Goal: Information Seeking & Learning: Learn about a topic

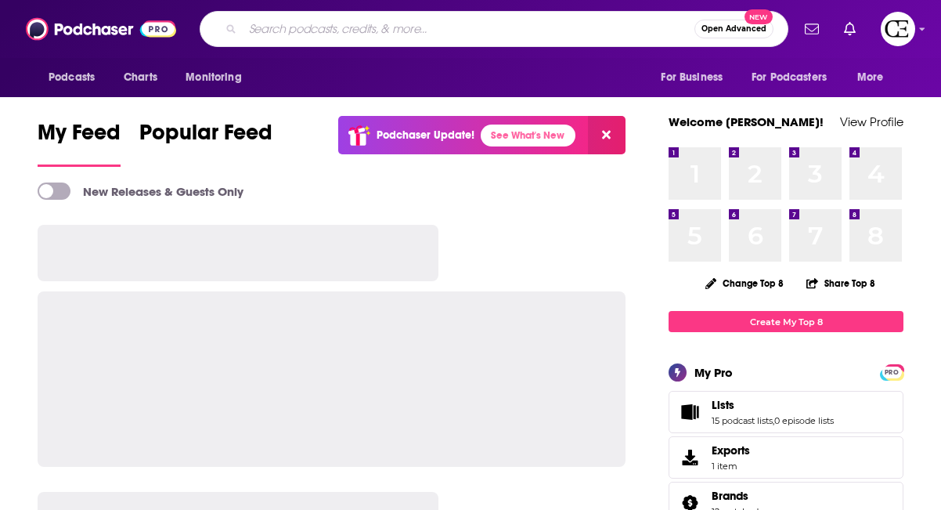
click at [359, 32] on input "Search podcasts, credits, & more..." at bounding box center [469, 28] width 452 height 25
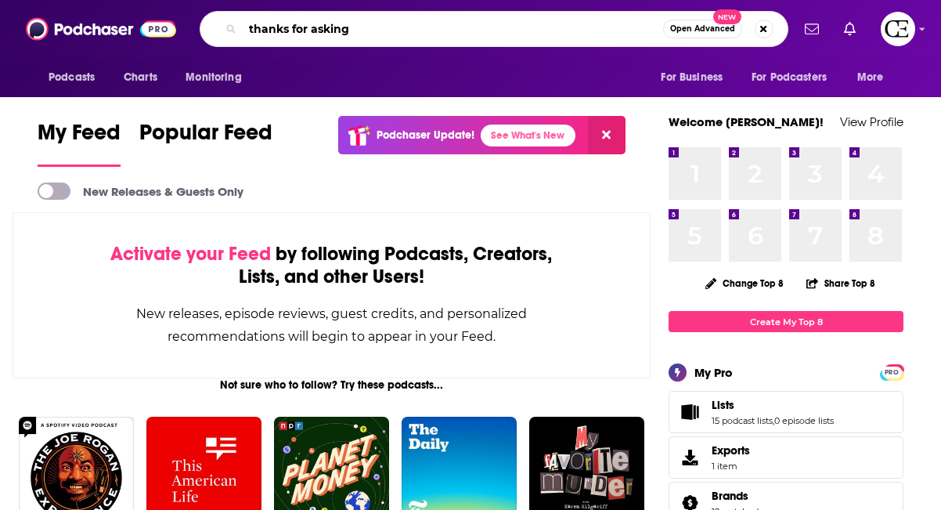
type input "thanks for asking"
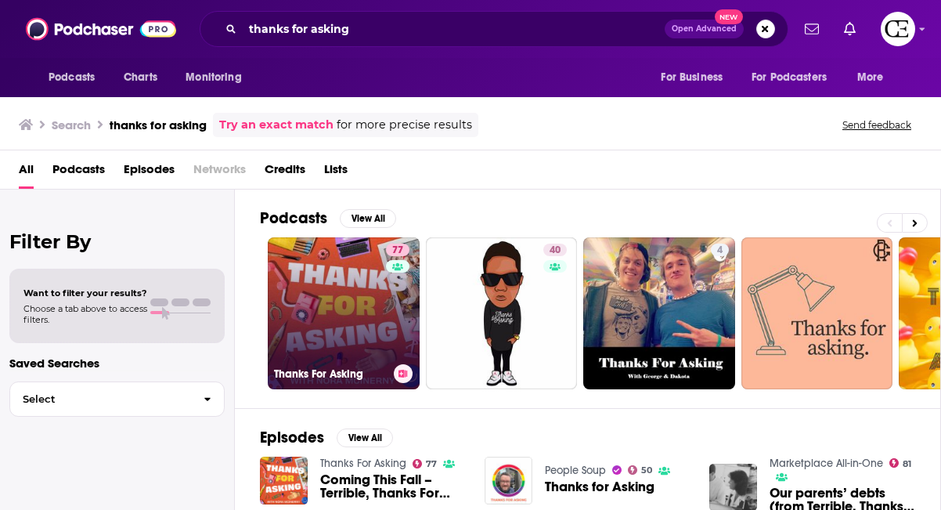
click at [358, 295] on link "77 Thanks For Asking" at bounding box center [344, 313] width 152 height 152
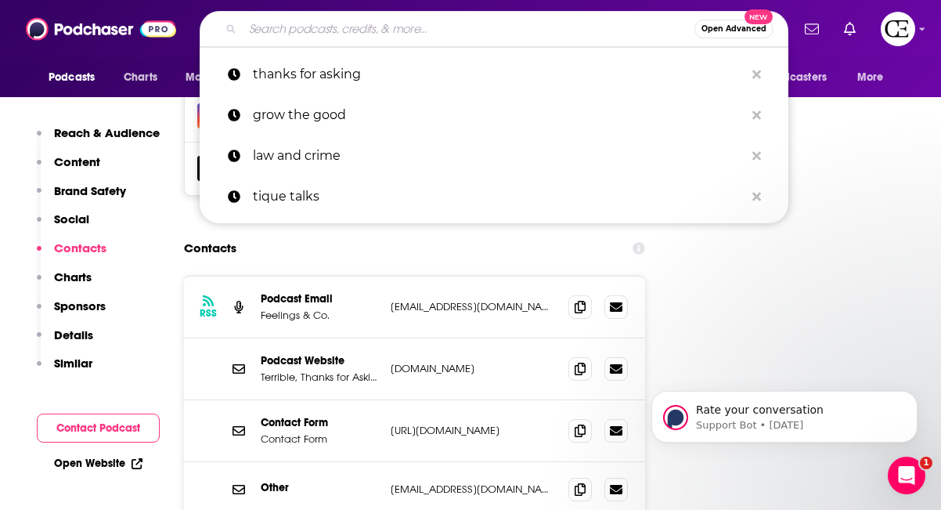
click at [351, 26] on input "Search podcasts, credits, & more..." at bounding box center [469, 28] width 452 height 25
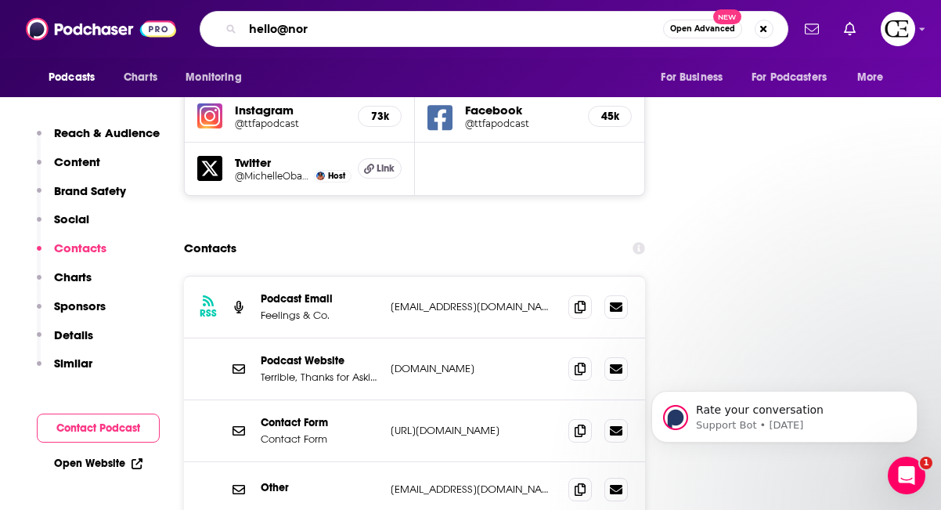
type input "hello@[PERSON_NAME]"
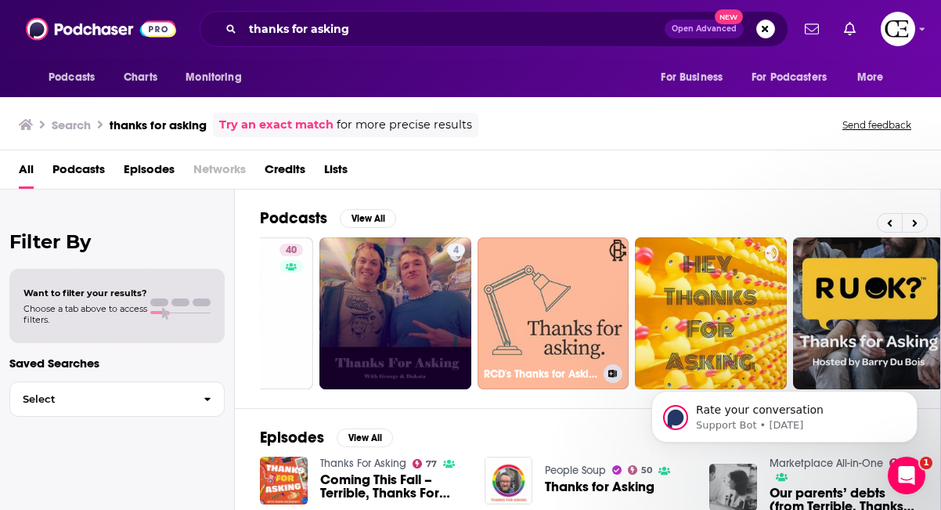
scroll to position [0, 270]
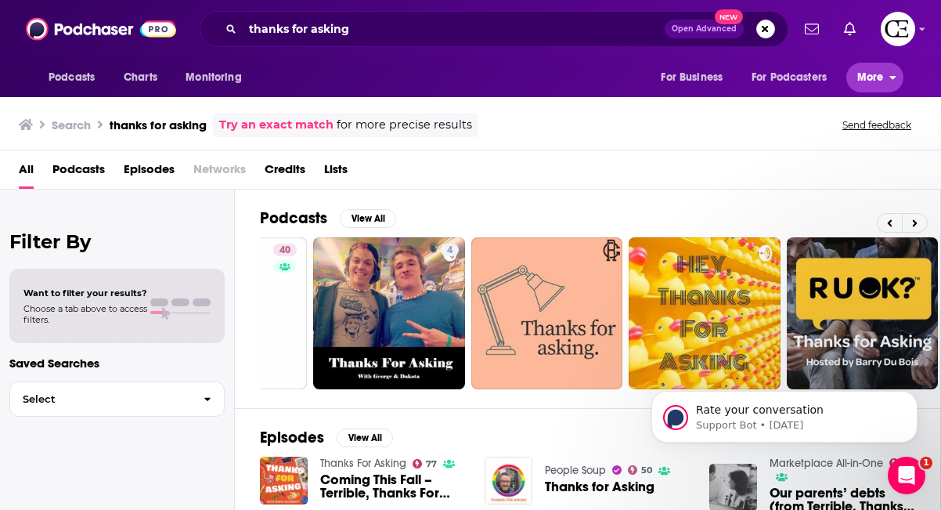
click at [871, 85] on span "More" at bounding box center [870, 78] width 27 height 22
click at [70, 70] on span "Podcasts" at bounding box center [72, 78] width 46 height 22
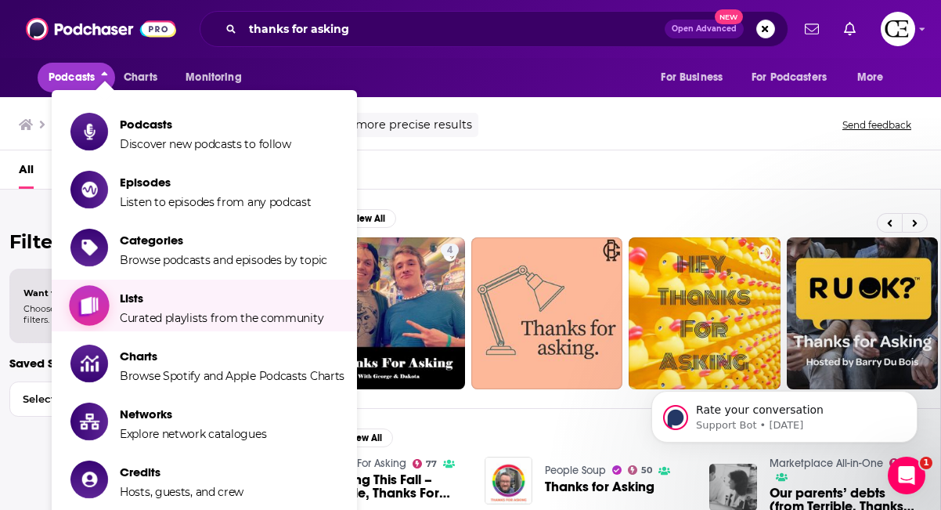
click at [142, 316] on span "Curated playlists from the community" at bounding box center [222, 318] width 204 height 14
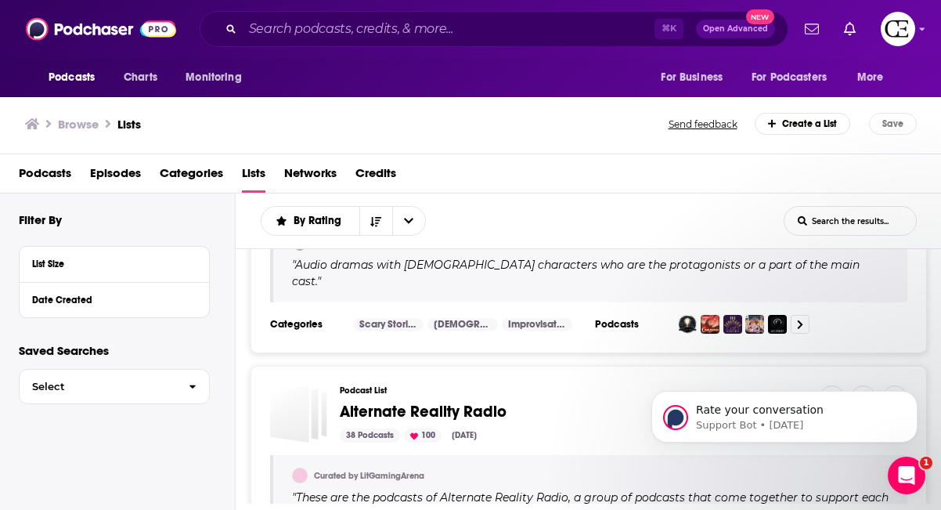
scroll to position [1418, 0]
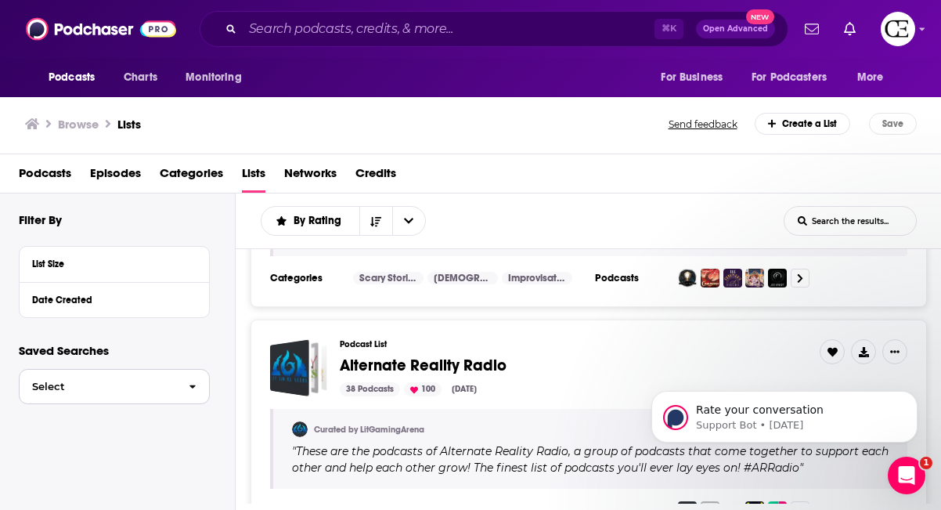
click at [119, 398] on button "Select" at bounding box center [114, 386] width 191 height 35
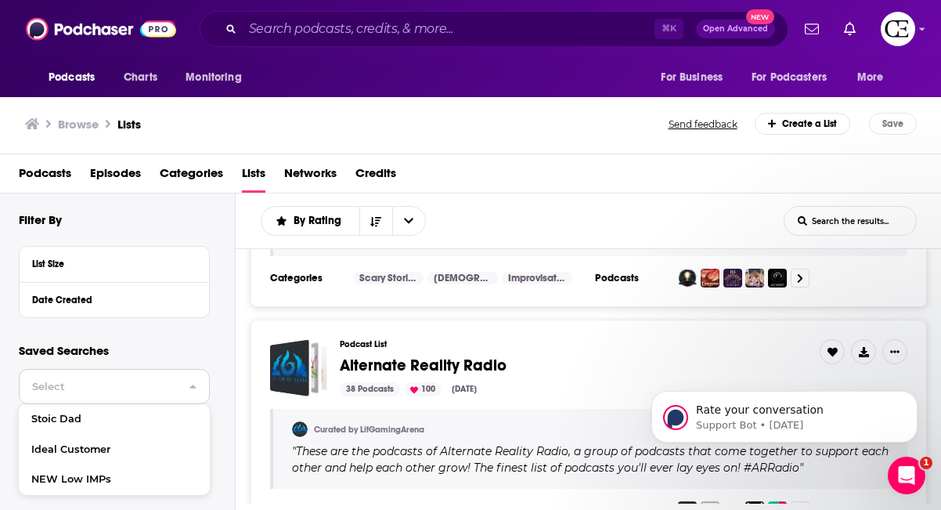
scroll to position [16, 0]
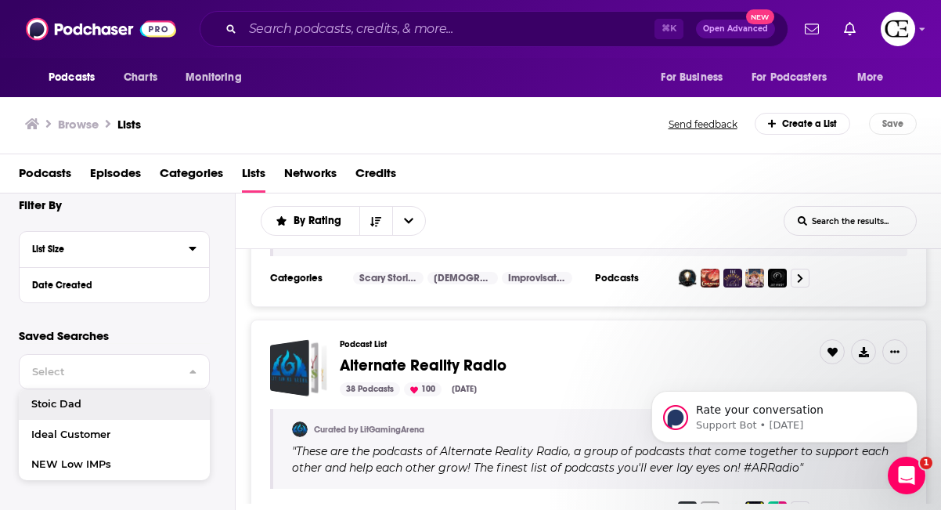
click at [150, 237] on div "List Size" at bounding box center [114, 249] width 189 height 35
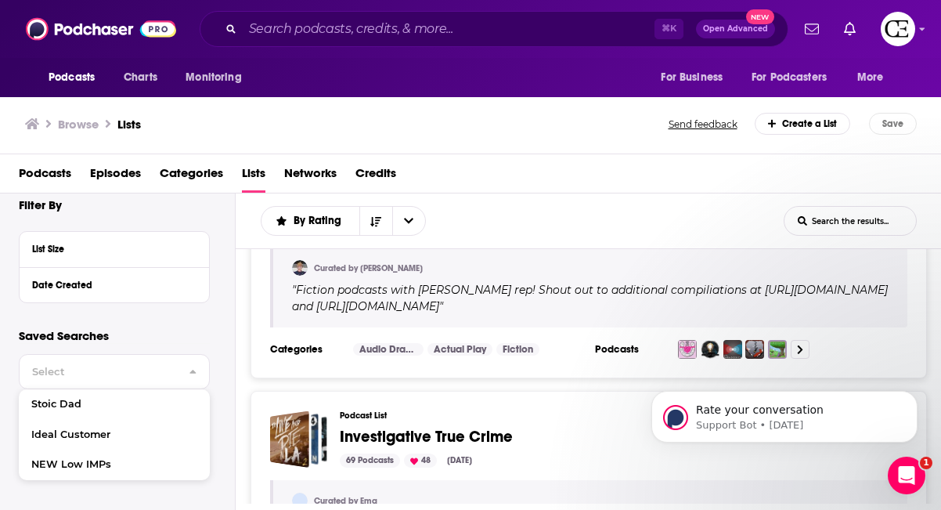
scroll to position [3238, 0]
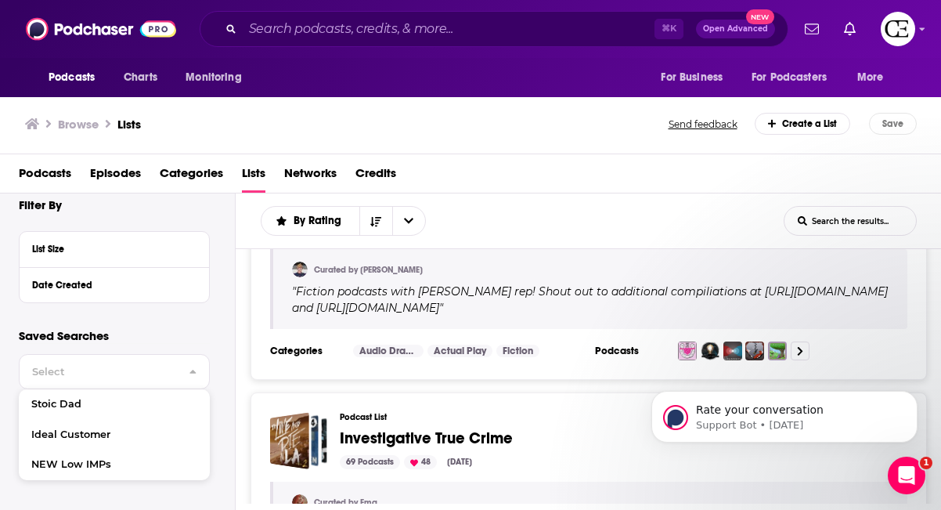
click at [43, 183] on span "Podcasts" at bounding box center [45, 176] width 52 height 32
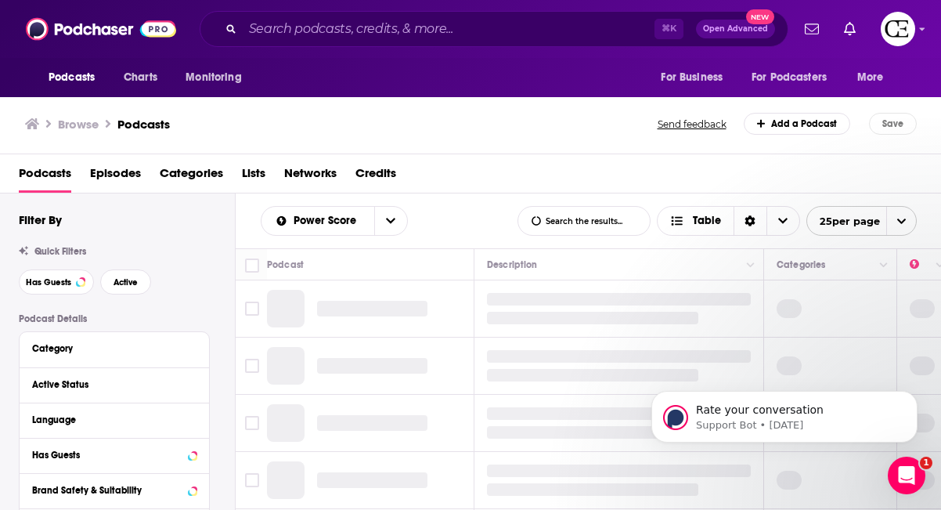
click at [38, 126] on icon at bounding box center [32, 123] width 14 height 13
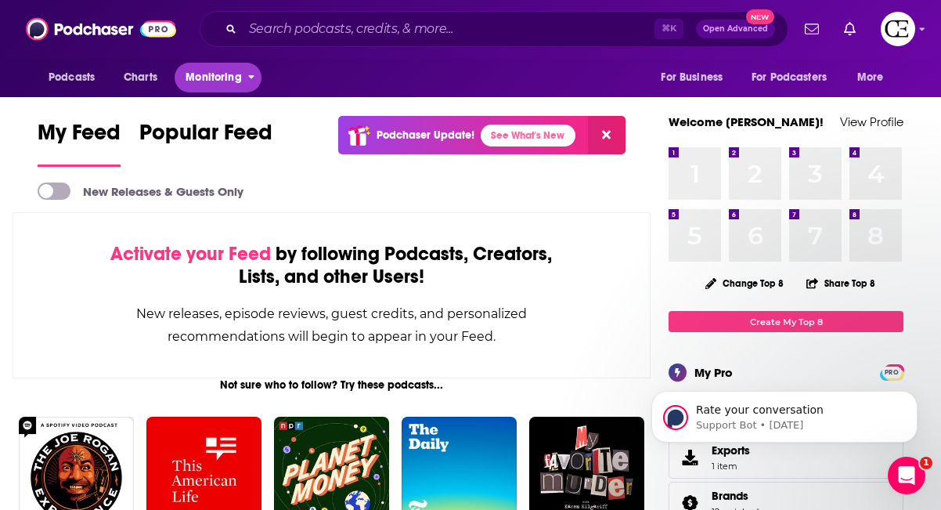
click at [216, 77] on span "Monitoring" at bounding box center [214, 78] width 56 height 22
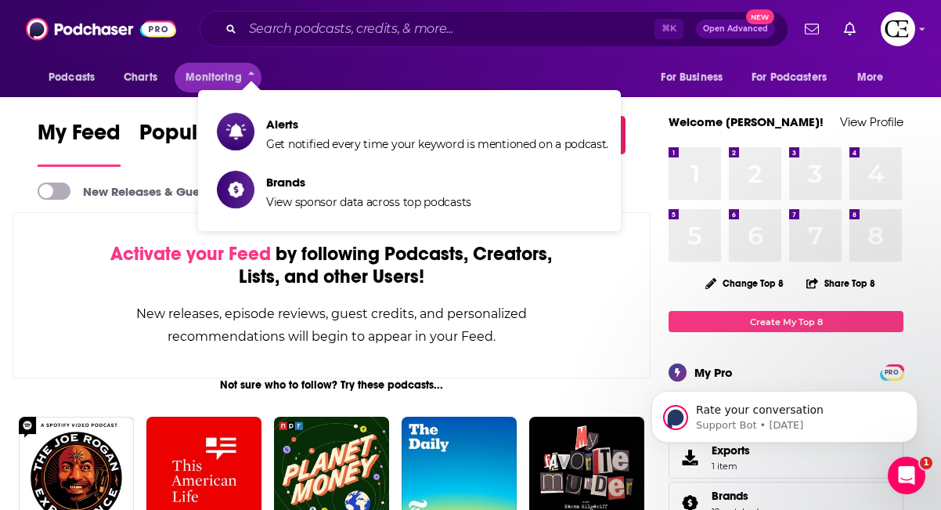
click at [163, 92] on div "Podcasts Charts Monitoring" at bounding box center [150, 77] width 224 height 39
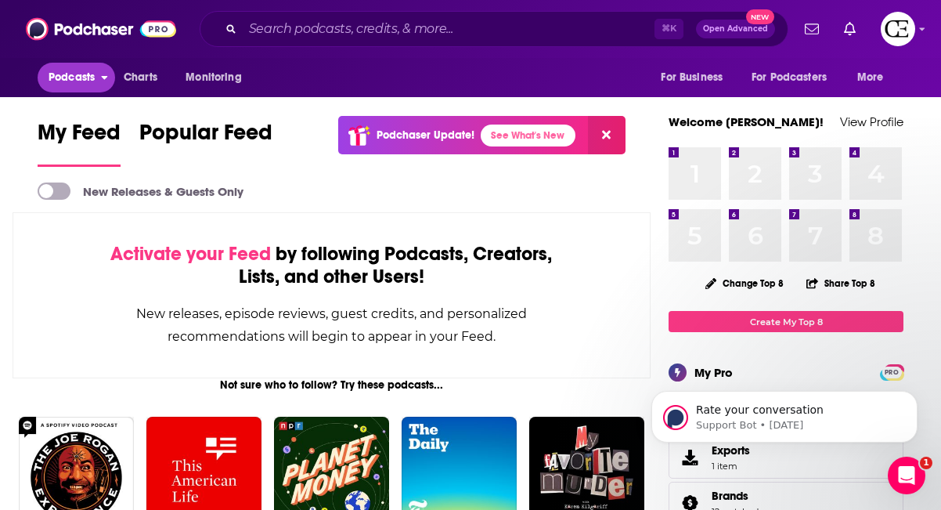
click at [76, 77] on span "Podcasts" at bounding box center [72, 78] width 46 height 22
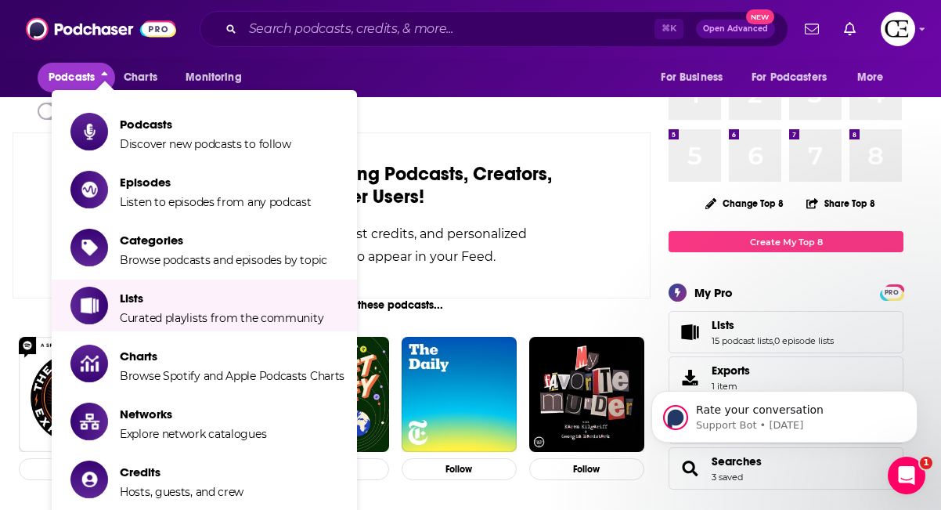
scroll to position [81, 0]
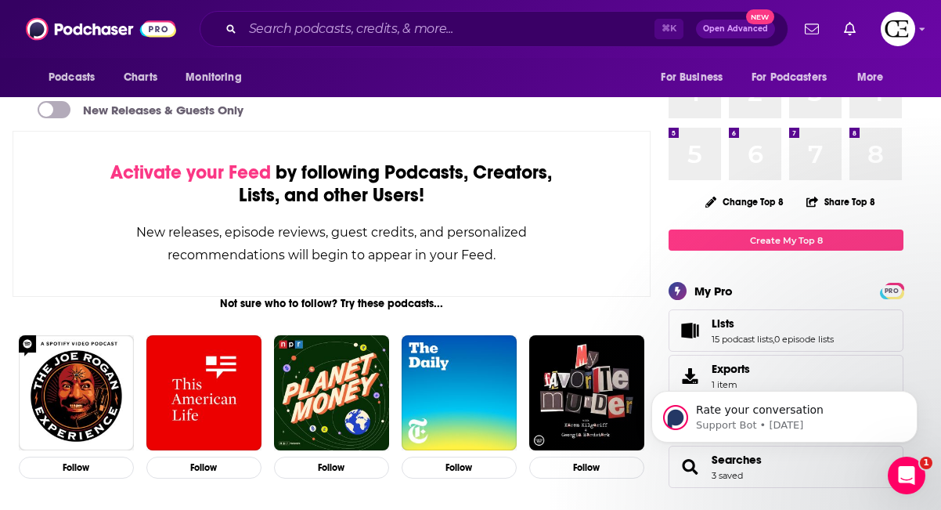
scroll to position [0, 0]
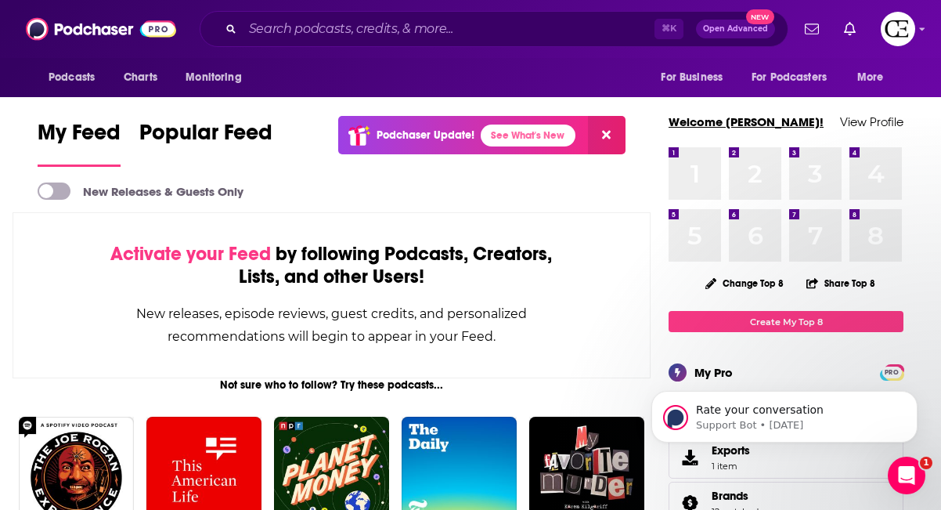
click at [726, 123] on link "Welcome [PERSON_NAME]!" at bounding box center [745, 121] width 155 height 15
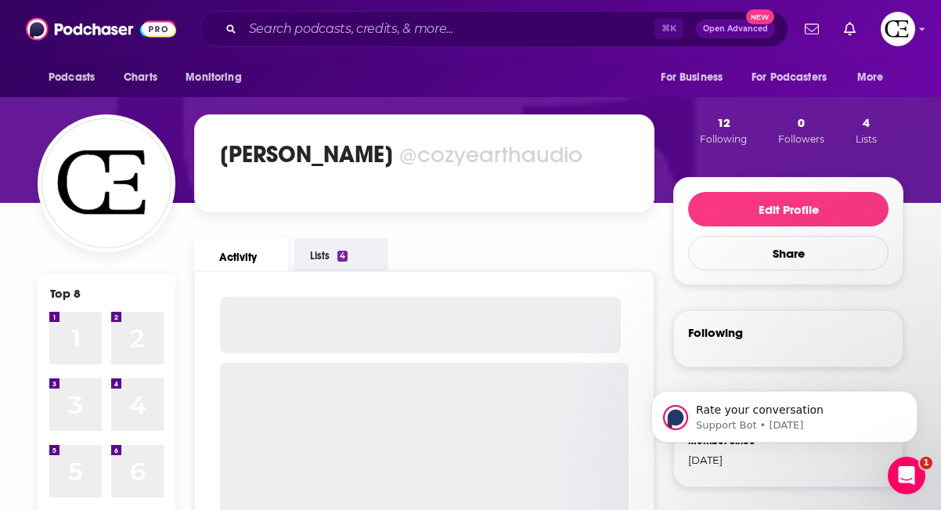
scroll to position [49, 0]
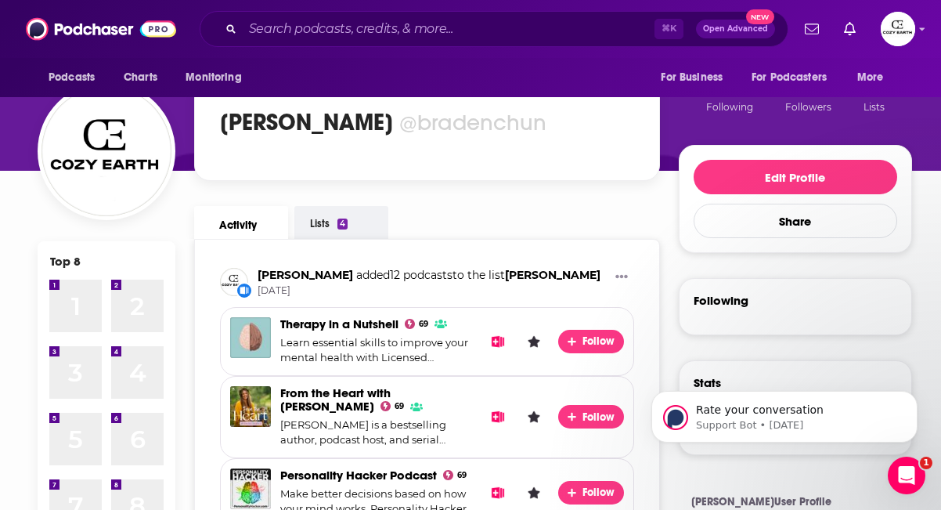
scroll to position [77, 0]
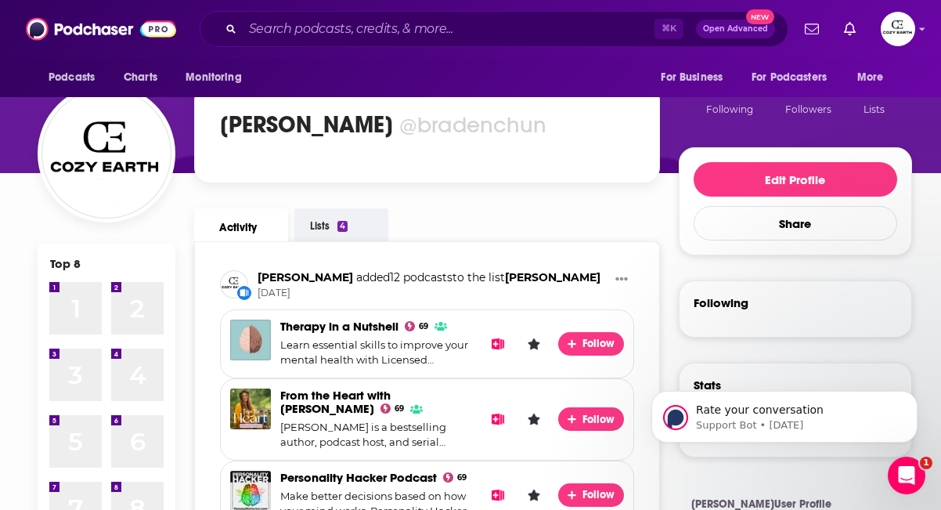
click at [75, 300] on div "1 1" at bounding box center [75, 308] width 52 height 52
click at [335, 225] on link "Lists 4" at bounding box center [341, 224] width 94 height 33
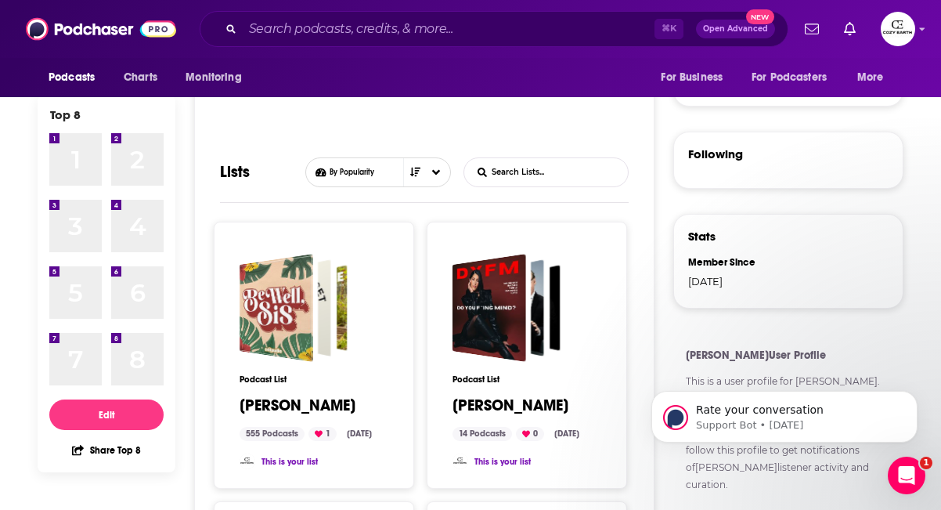
scroll to position [233, 0]
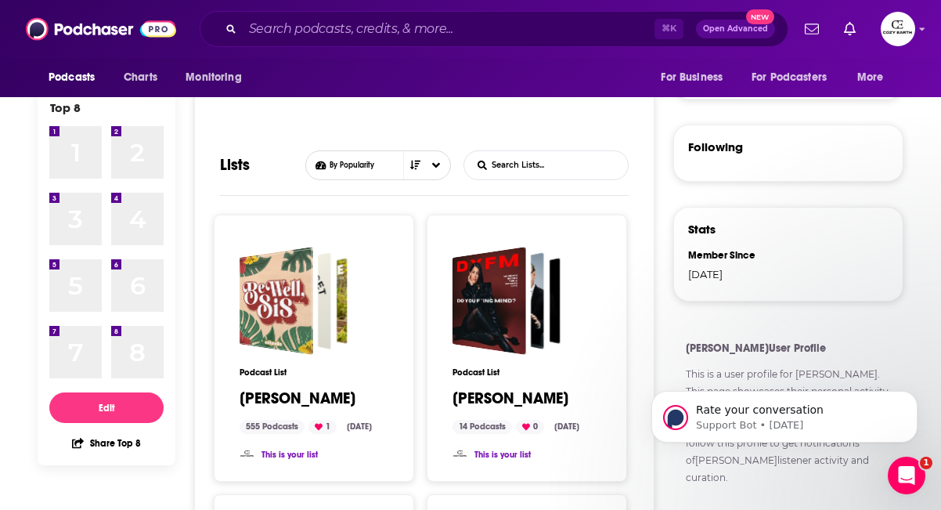
click at [478, 395] on link "Logan" at bounding box center [510, 398] width 116 height 17
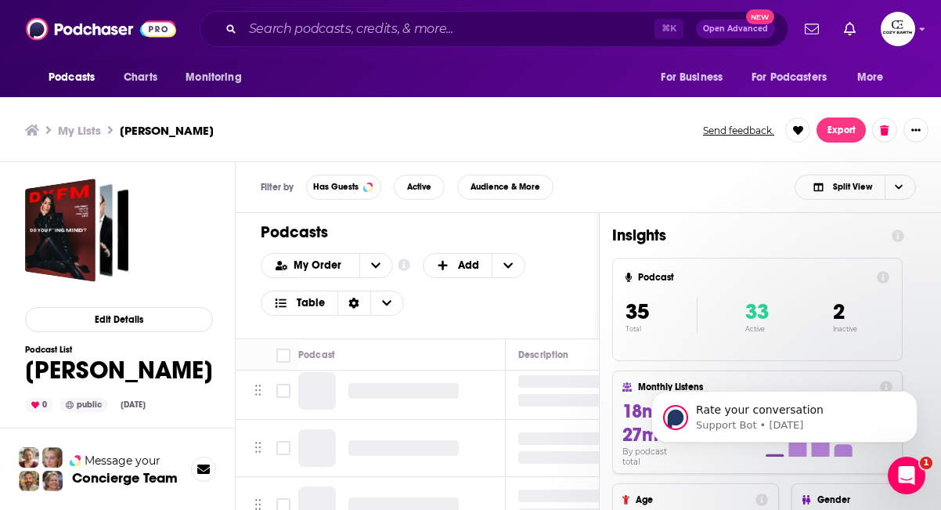
scroll to position [67, 0]
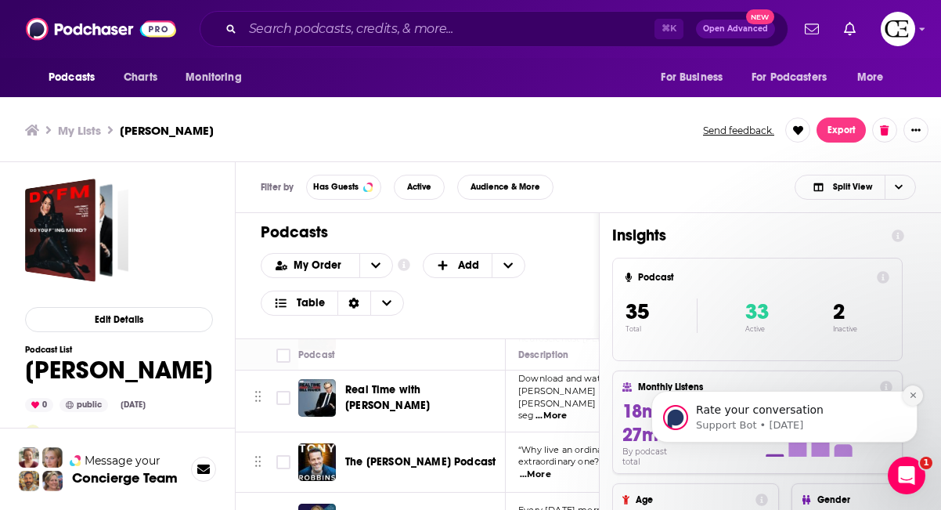
click at [916, 395] on icon "Dismiss notification" at bounding box center [913, 395] width 9 height 9
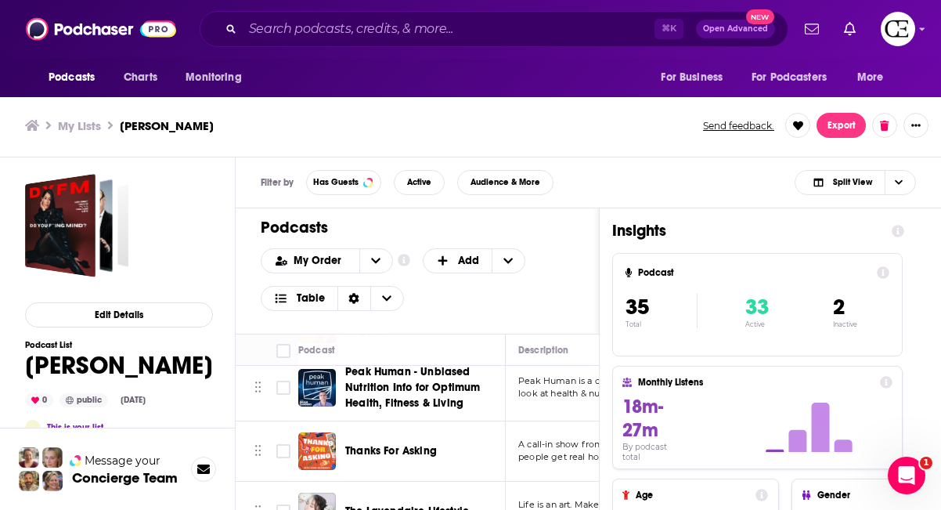
scroll to position [1344, 0]
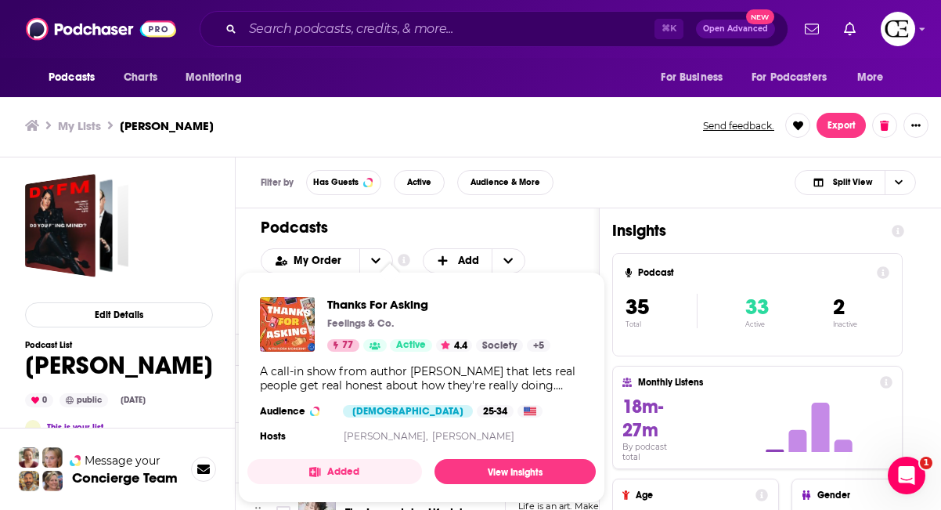
click at [384, 444] on div "Thanks For Asking Feelings & Co. 77 Active 4.4 Society + 5 A call-in show from …" at bounding box center [421, 371] width 348 height 175
click at [390, 308] on span "Thanks For Asking" at bounding box center [438, 304] width 223 height 15
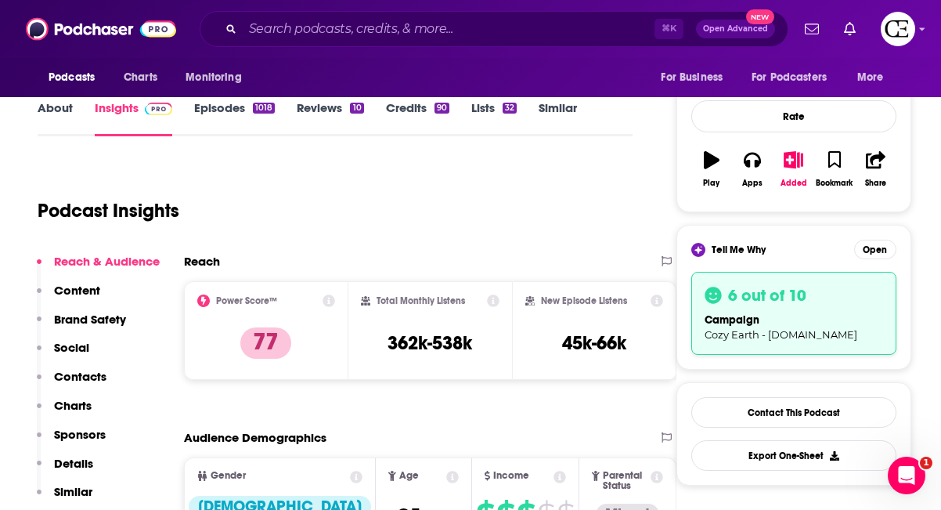
scroll to position [225, 0]
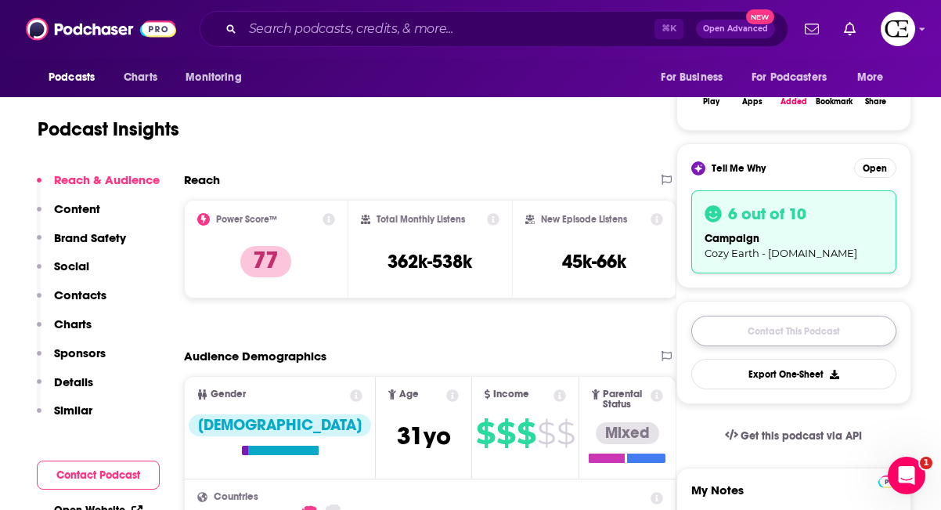
click at [759, 330] on link "Contact This Podcast" at bounding box center [793, 330] width 205 height 31
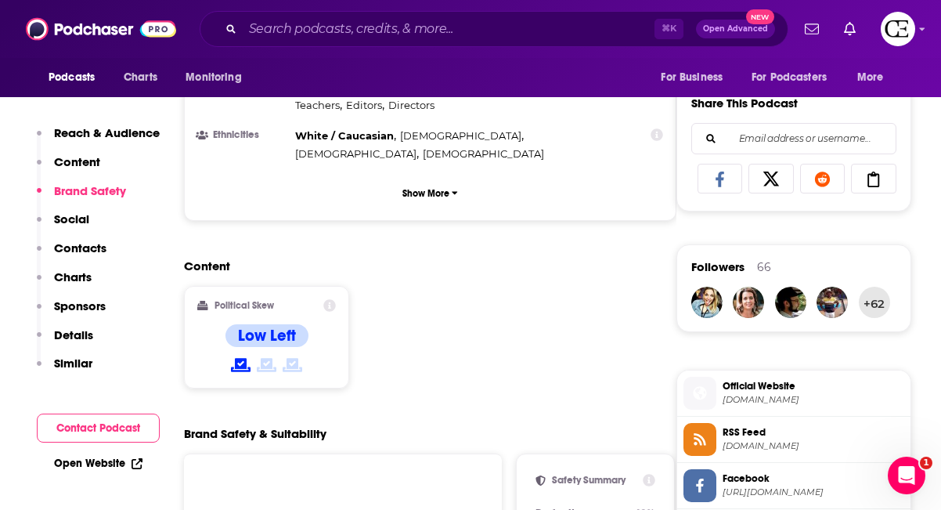
scroll to position [1053, 0]
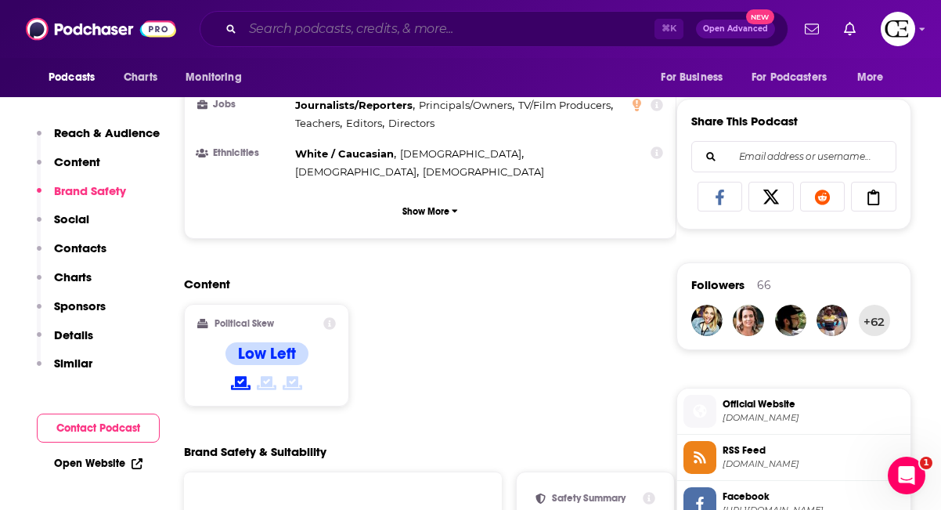
click at [417, 28] on input "Search podcasts, credits, & more..." at bounding box center [449, 28] width 412 height 25
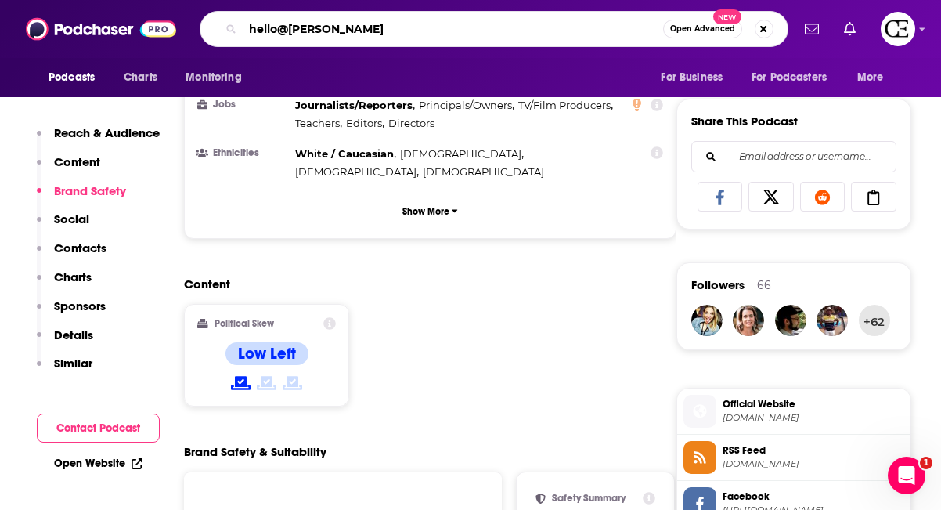
drag, startPoint x: 436, startPoint y: 36, endPoint x: 257, endPoint y: 7, distance: 181.6
click at [257, 7] on div "Podcasts Charts Monitoring hello@nora Open Advanced New For Business For Podcas…" at bounding box center [470, 29] width 941 height 58
paste input "[EMAIL_ADDRESS][DOMAIN_NAME]"
type input "[EMAIL_ADDRESS][DOMAIN_NAME]"
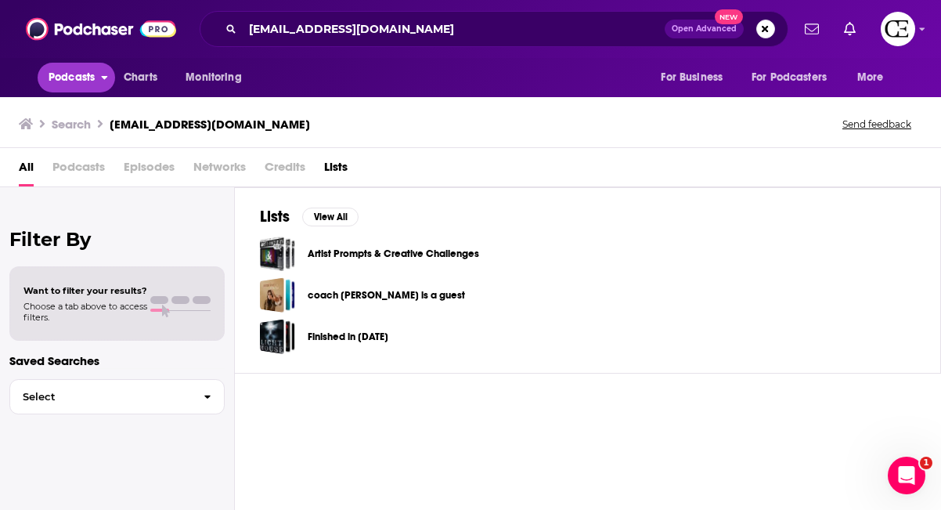
click at [85, 81] on span "Podcasts" at bounding box center [72, 78] width 46 height 22
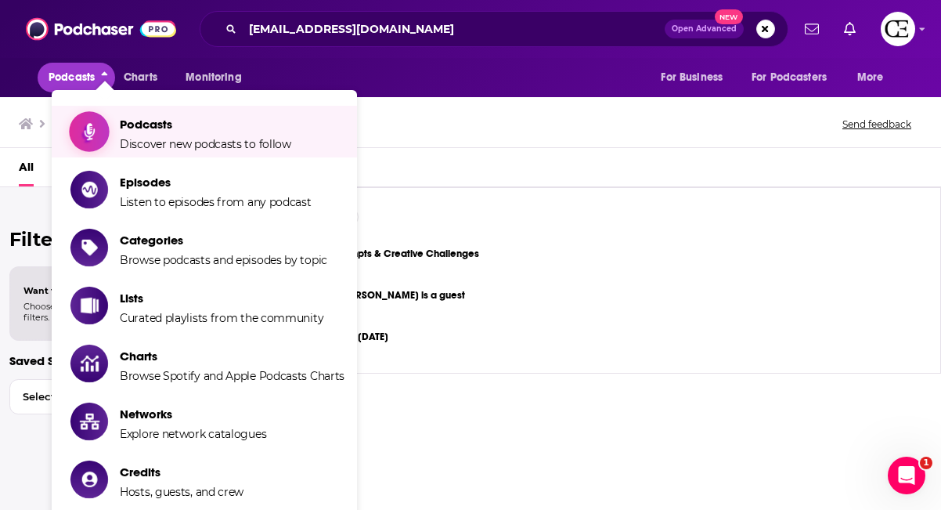
click at [196, 120] on span "Podcasts" at bounding box center [205, 124] width 171 height 15
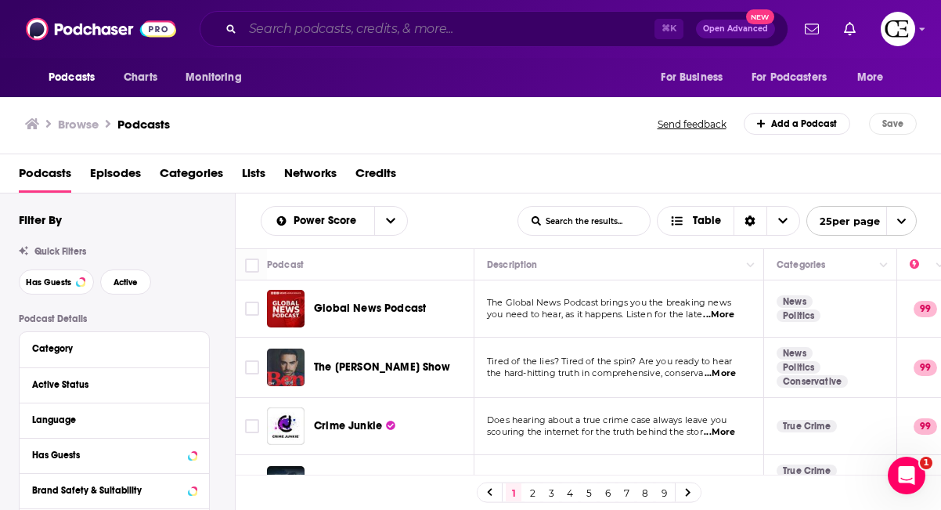
click at [425, 30] on input "Search podcasts, credits, & more..." at bounding box center [449, 28] width 412 height 25
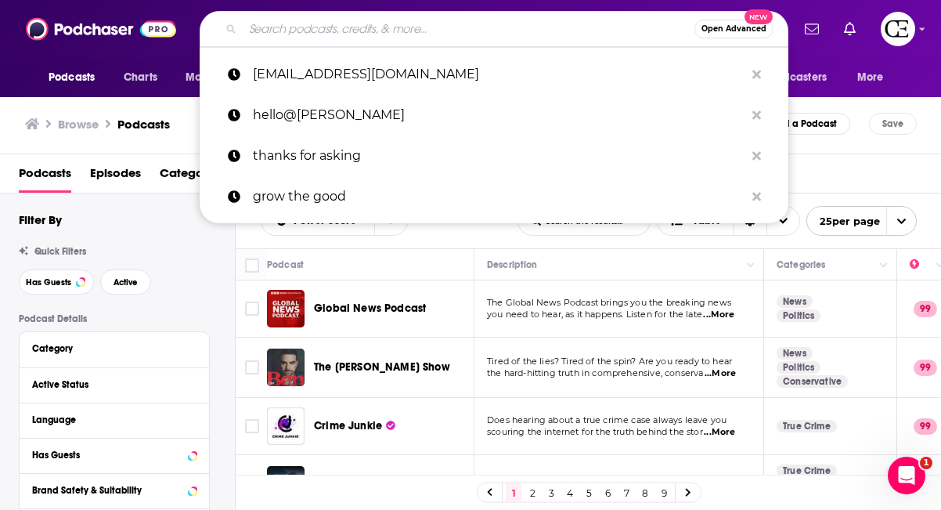
paste input "[EMAIL_ADDRESS][DOMAIN_NAME]"
type input "[EMAIL_ADDRESS][DOMAIN_NAME]"
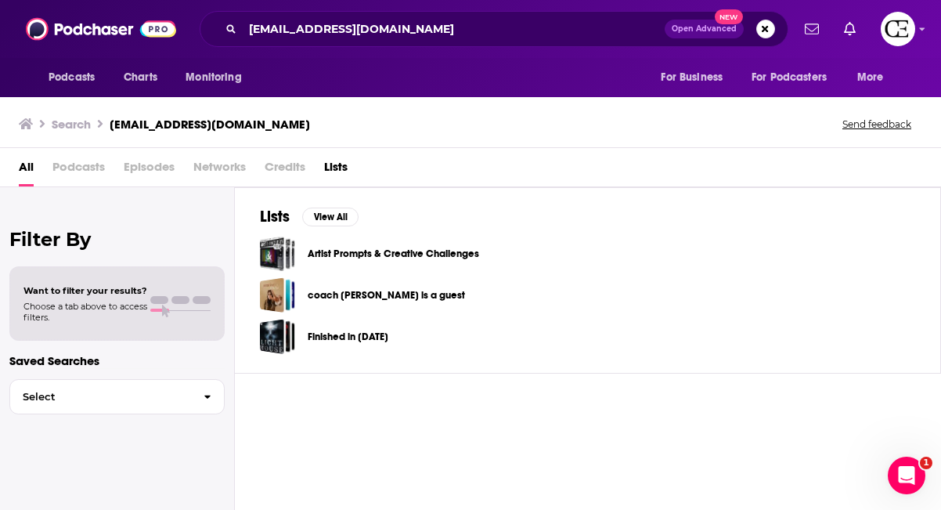
click at [35, 173] on div "All Podcasts Episodes Networks Credits Lists" at bounding box center [474, 170] width 910 height 32
click at [27, 167] on span "All" at bounding box center [26, 170] width 15 height 32
click at [330, 258] on div "Podcasts Charts Monitoring hello@noraborealis.com Open Advanced New For Busines…" at bounding box center [470, 255] width 941 height 510
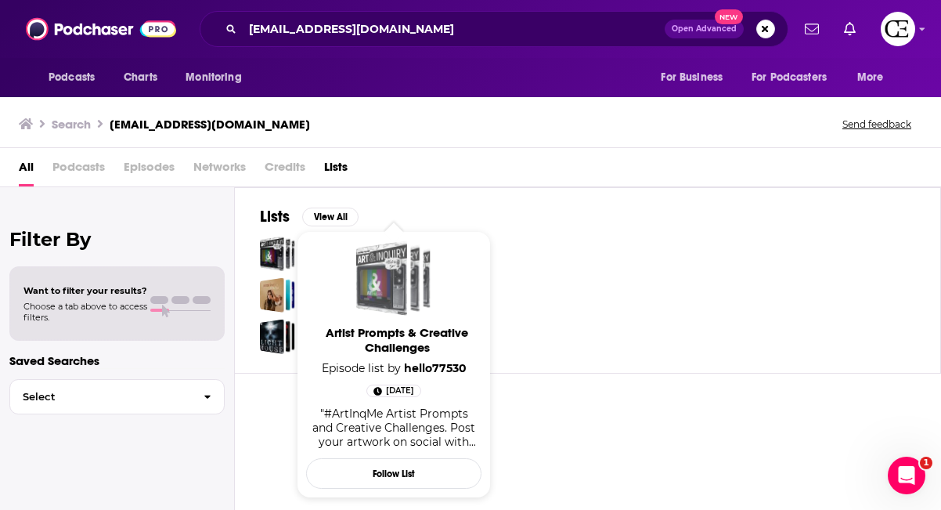
click at [401, 262] on div "Artist Prompts & Creative Challenges" at bounding box center [381, 277] width 51 height 75
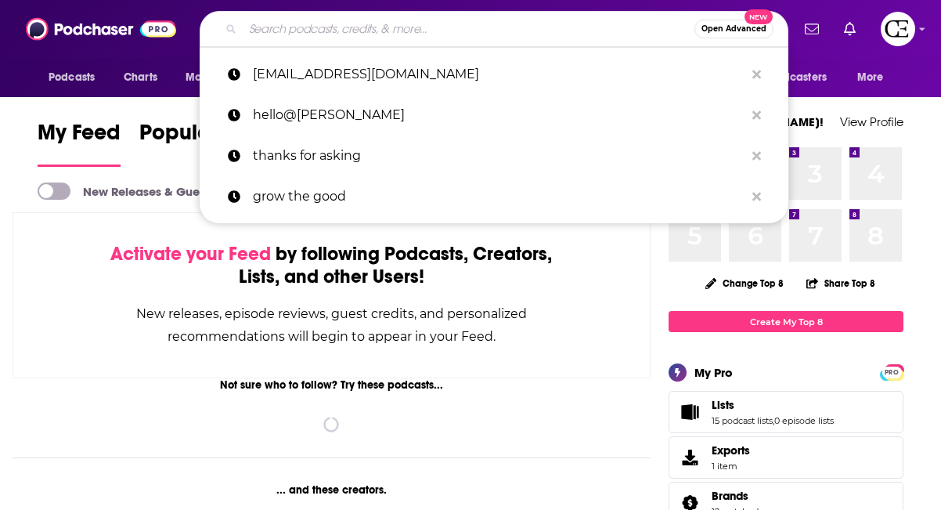
click at [359, 38] on input "Search podcasts, credits, & more..." at bounding box center [469, 28] width 452 height 25
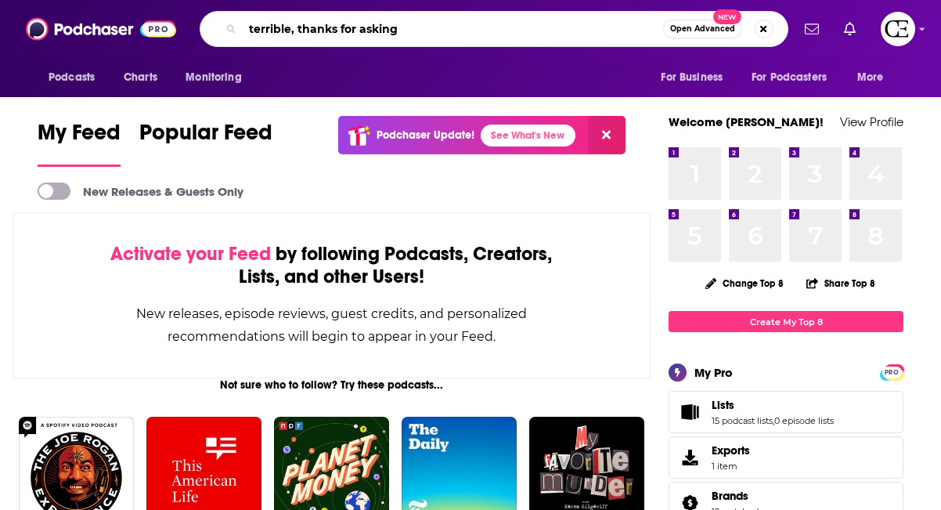
type input "terrible, thanks for asking"
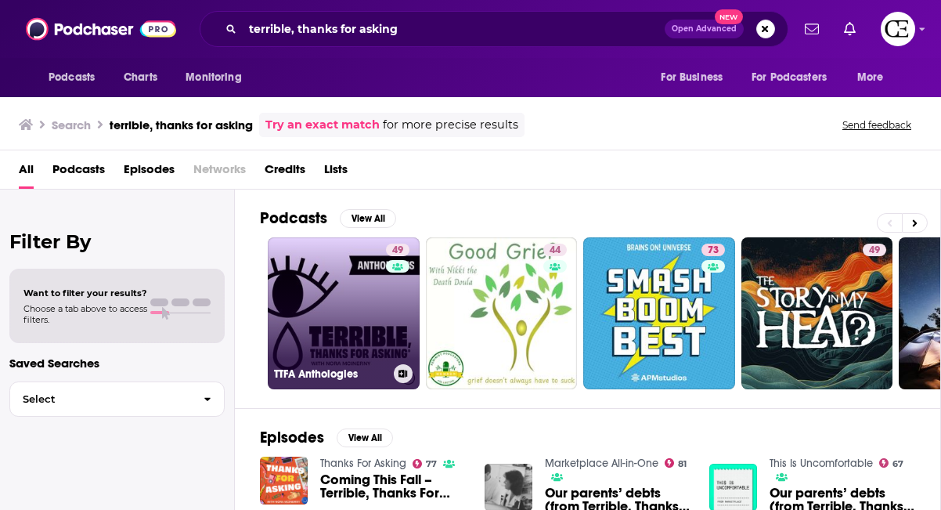
click at [327, 332] on link "49 TTFA Anthologies" at bounding box center [344, 313] width 152 height 152
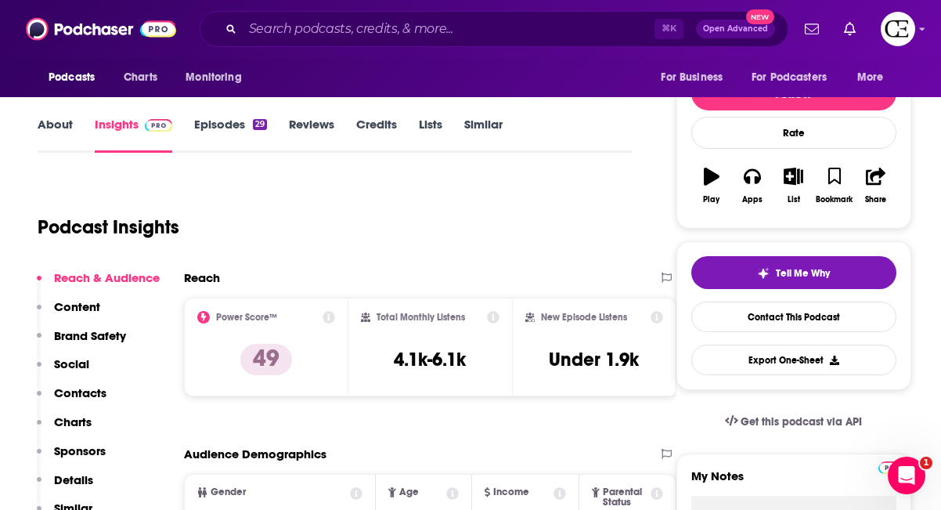
scroll to position [182, 0]
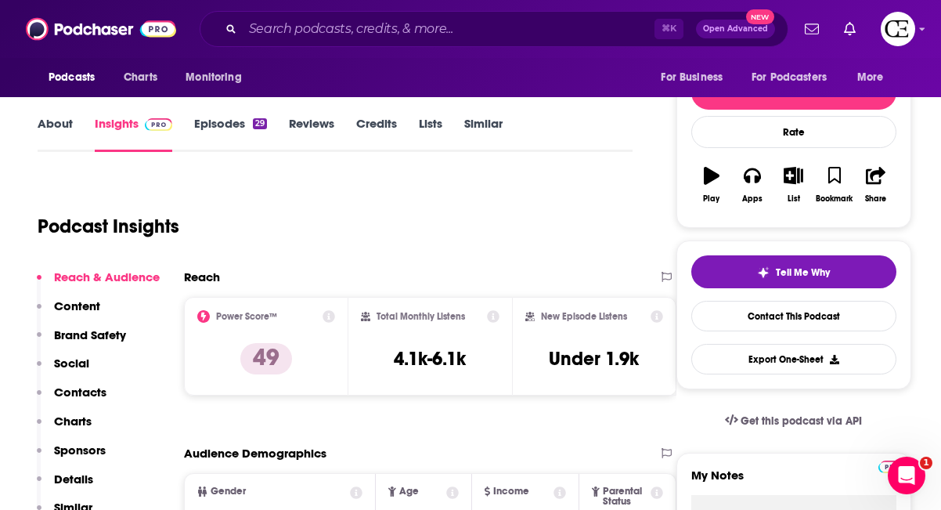
click at [62, 135] on link "About" at bounding box center [55, 134] width 35 height 36
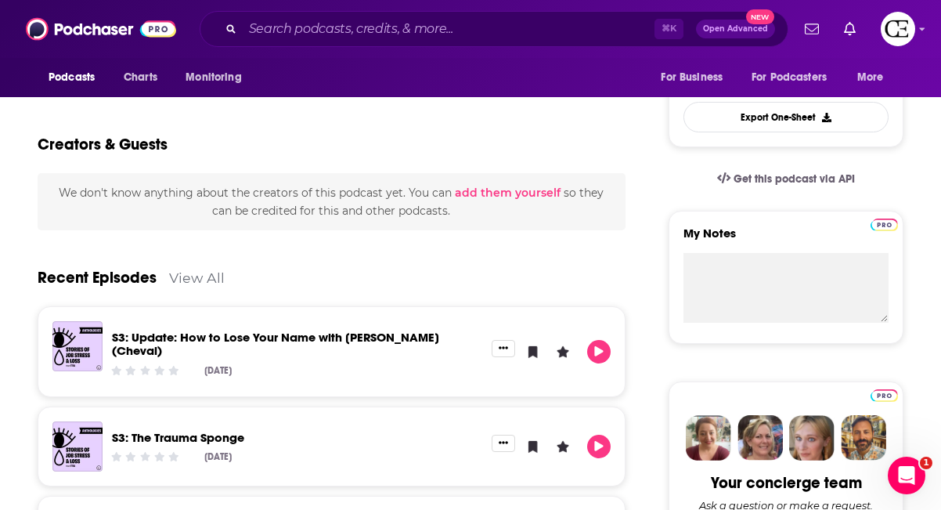
scroll to position [636, 0]
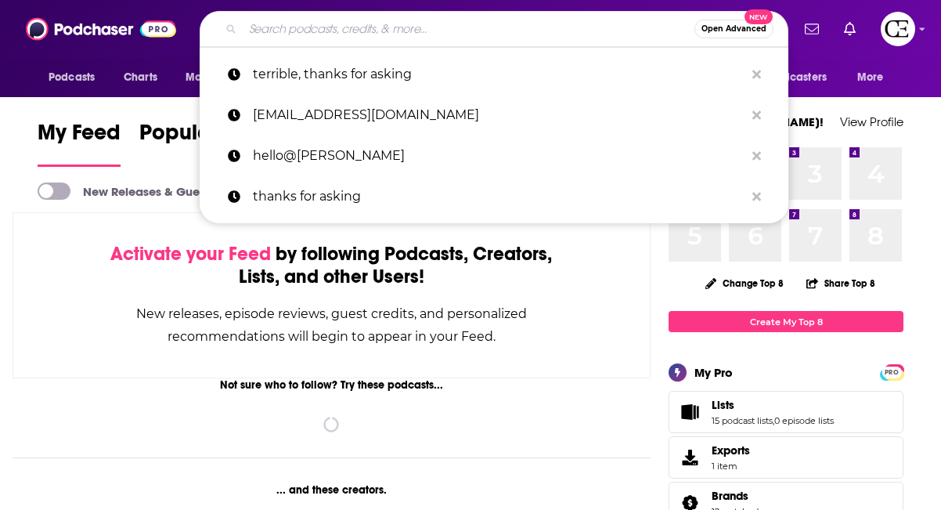
click at [539, 19] on input "Search podcasts, credits, & more..." at bounding box center [469, 28] width 452 height 25
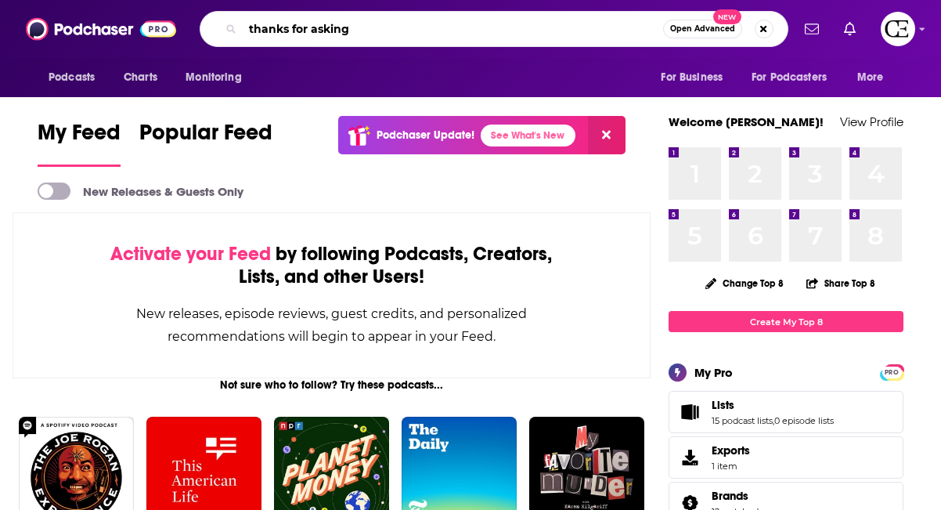
type input "thanks for asking"
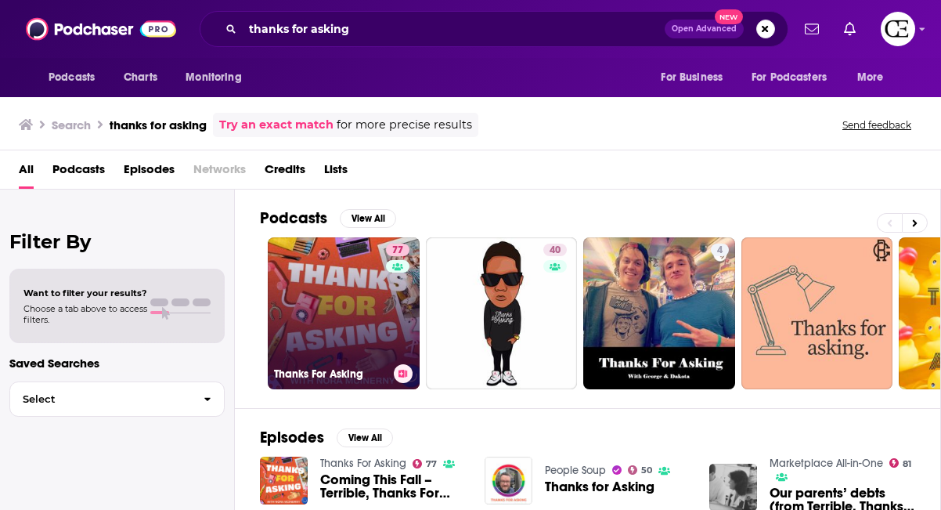
click at [374, 315] on link "77 Thanks For Asking" at bounding box center [344, 313] width 152 height 152
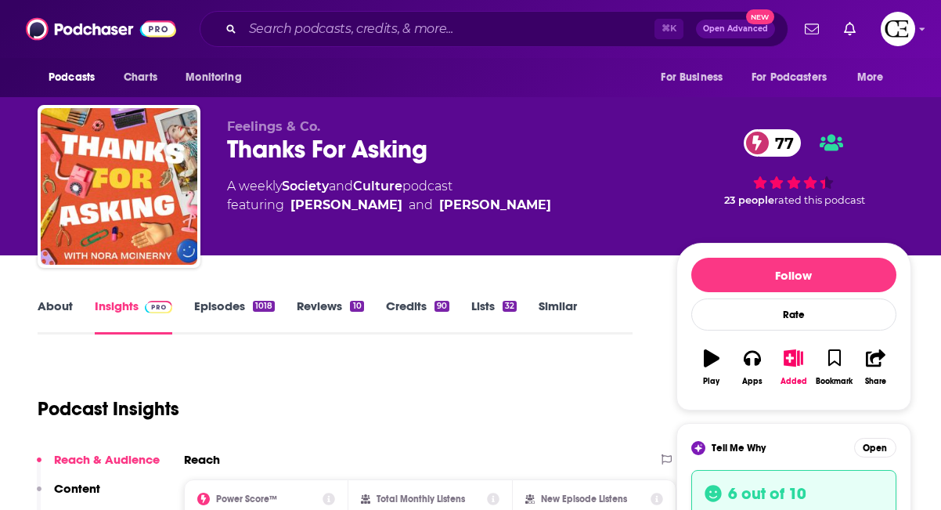
click at [53, 315] on link "About" at bounding box center [55, 316] width 35 height 36
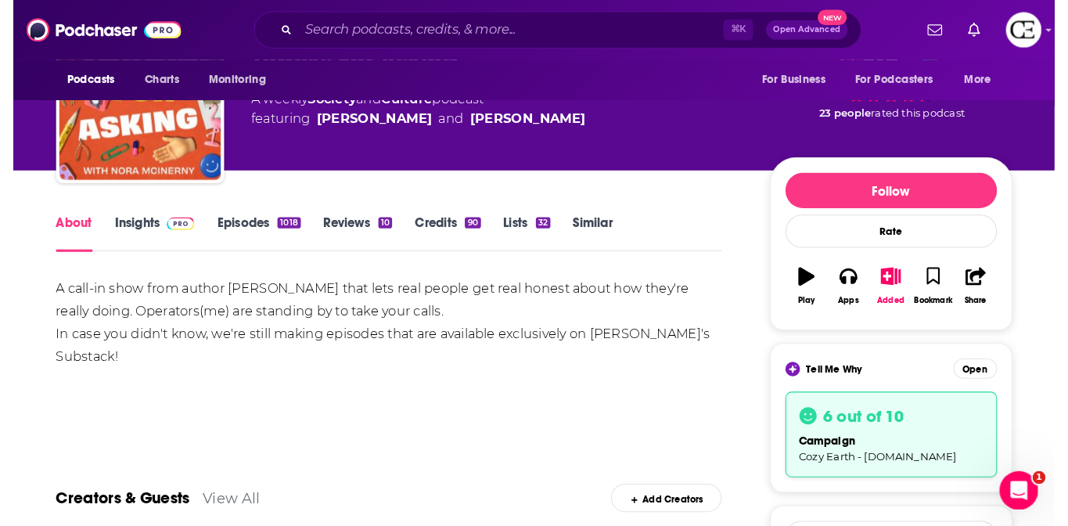
scroll to position [85, 0]
